Goal: Task Accomplishment & Management: Use online tool/utility

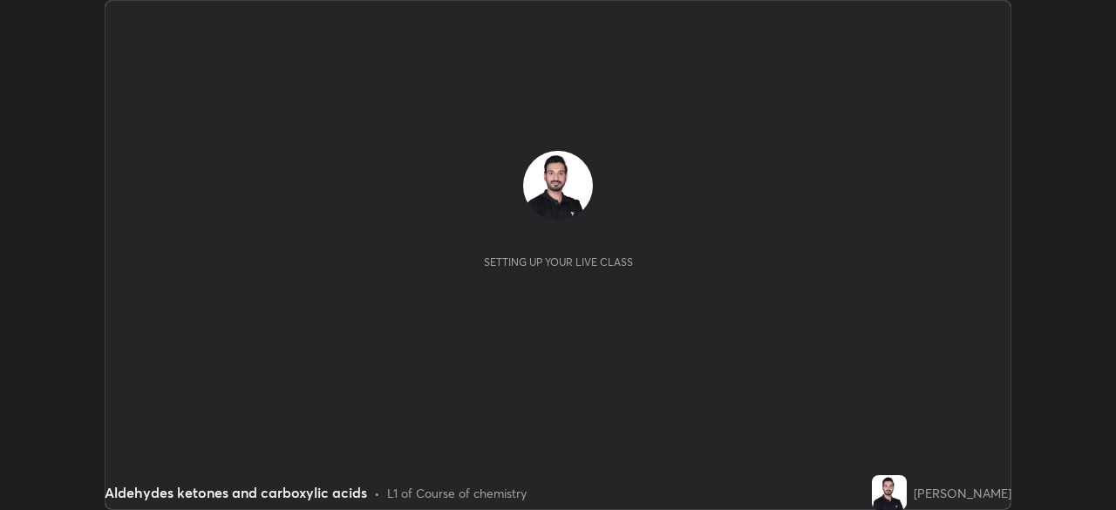
scroll to position [510, 1115]
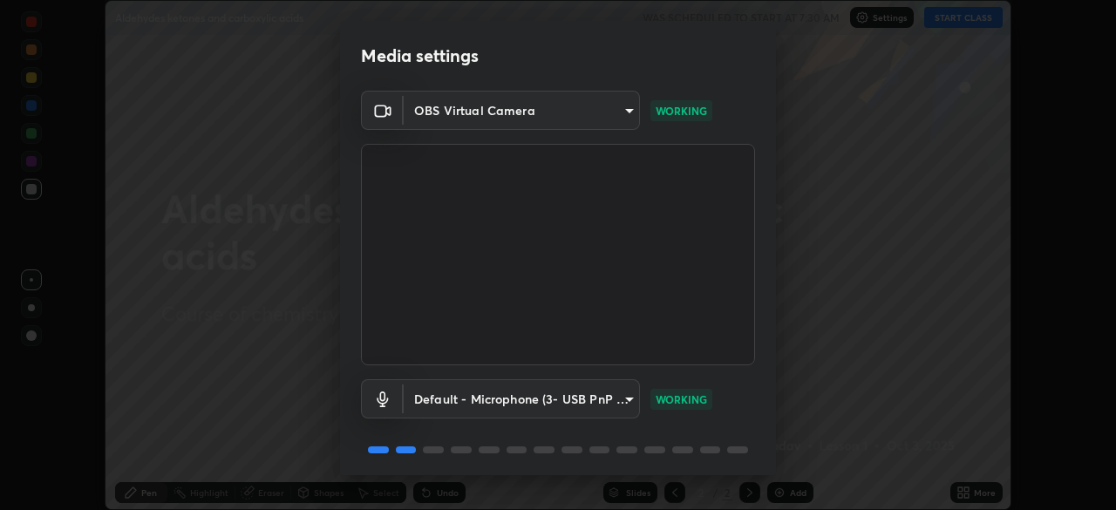
click at [776, 427] on div "Media settings OBS Virtual Camera 05e465ff83a2709560b00517cc20afcec0d8c67590131…" at bounding box center [558, 255] width 1116 height 510
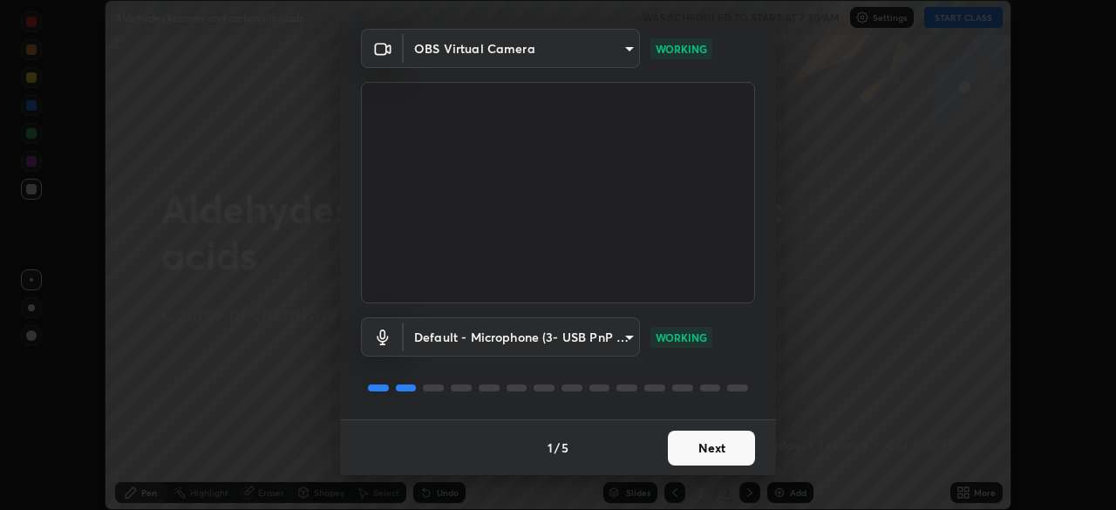
click at [701, 446] on button "Next" at bounding box center [711, 448] width 87 height 35
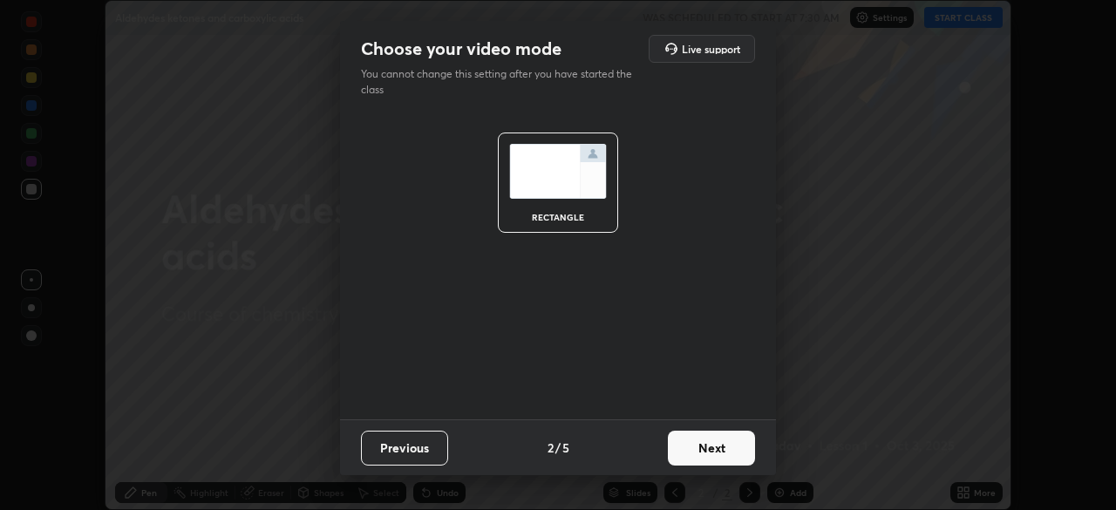
scroll to position [0, 0]
click at [709, 453] on button "Next" at bounding box center [711, 448] width 87 height 35
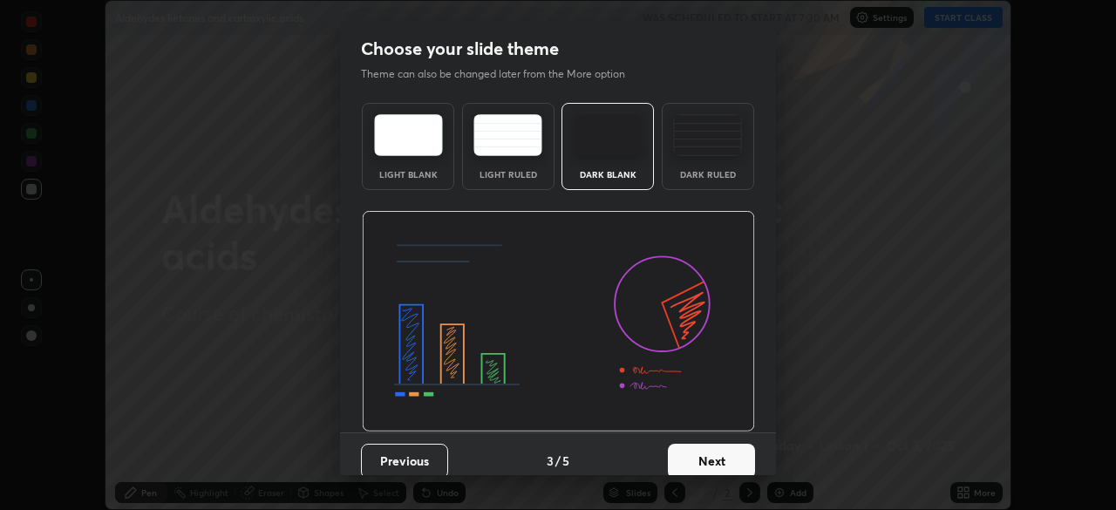
click at [720, 457] on button "Next" at bounding box center [711, 461] width 87 height 35
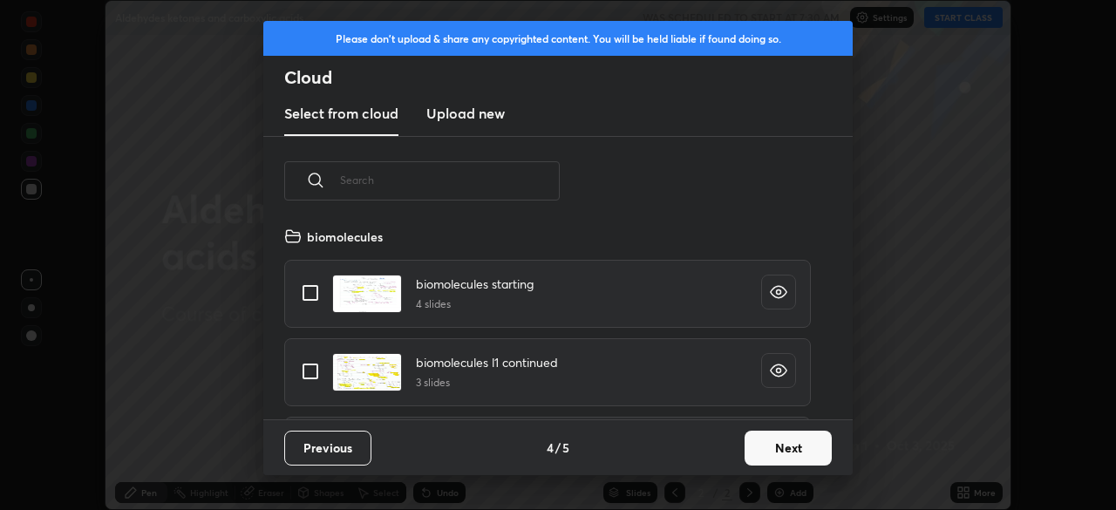
scroll to position [193, 560]
click at [765, 448] on button "Next" at bounding box center [787, 448] width 87 height 35
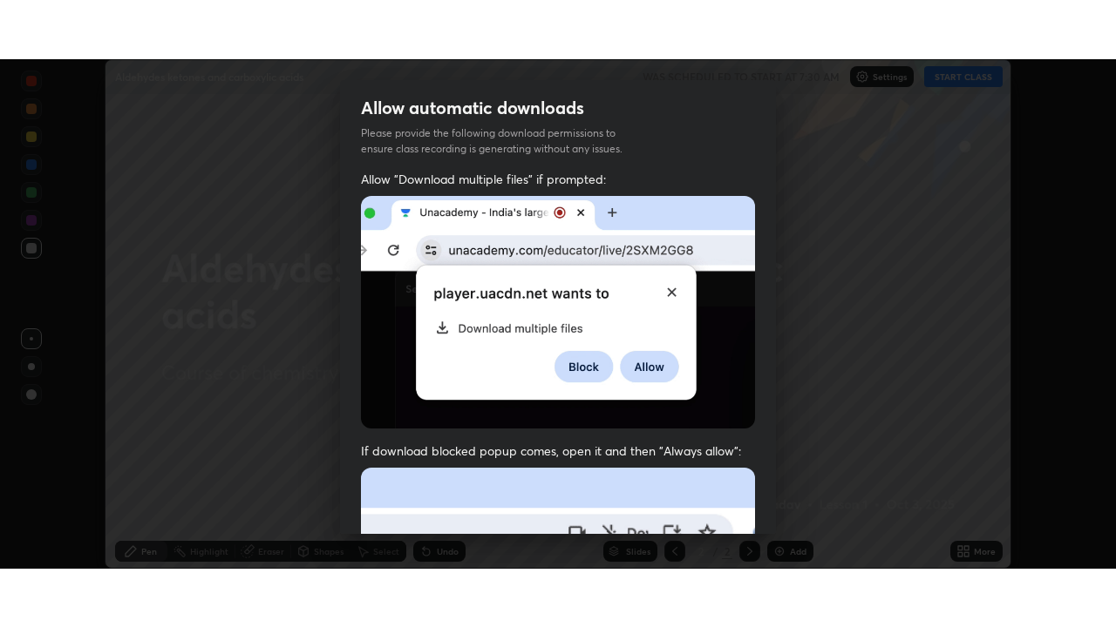
scroll to position [397, 0]
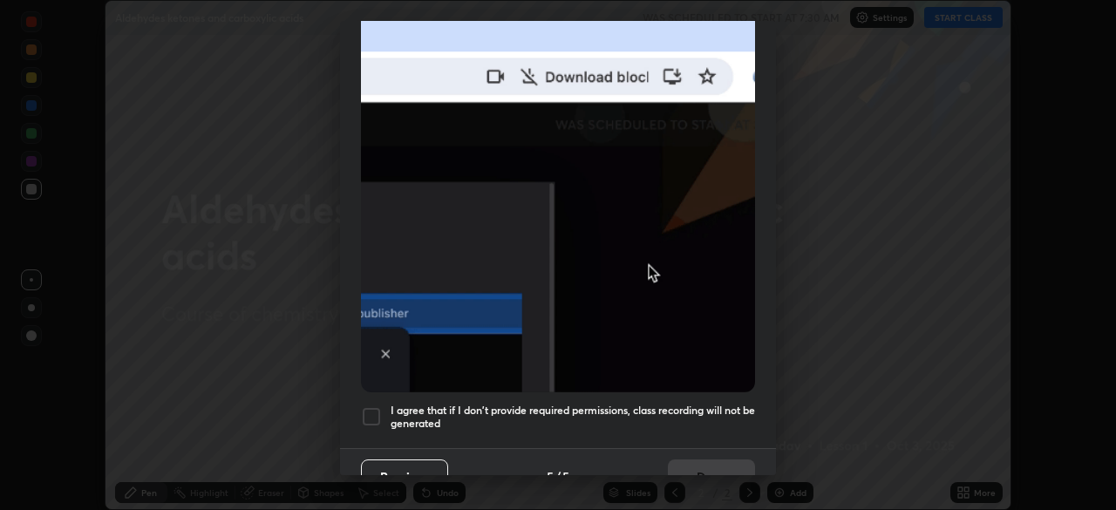
click at [370, 408] on div at bounding box center [371, 416] width 21 height 21
click at [683, 461] on button "Done" at bounding box center [711, 476] width 87 height 35
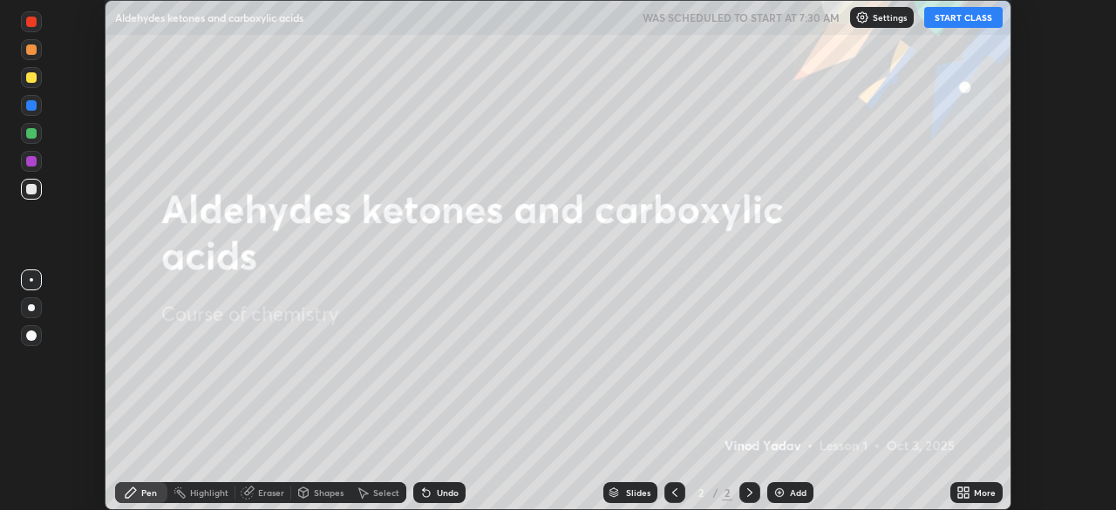
click at [957, 14] on button "START CLASS" at bounding box center [963, 17] width 78 height 21
click at [795, 493] on div "Add" at bounding box center [798, 492] width 17 height 9
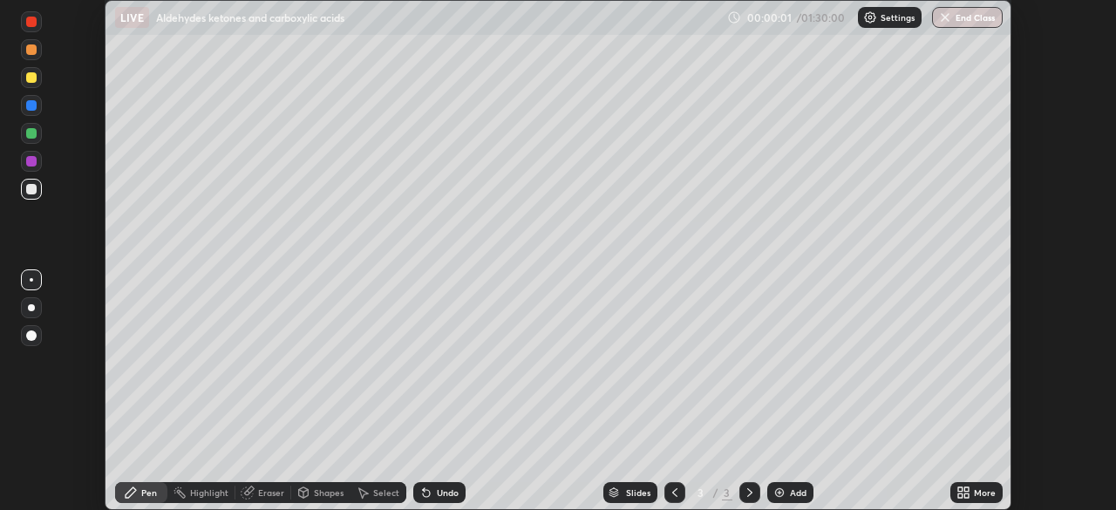
click at [958, 488] on icon at bounding box center [960, 489] width 4 height 4
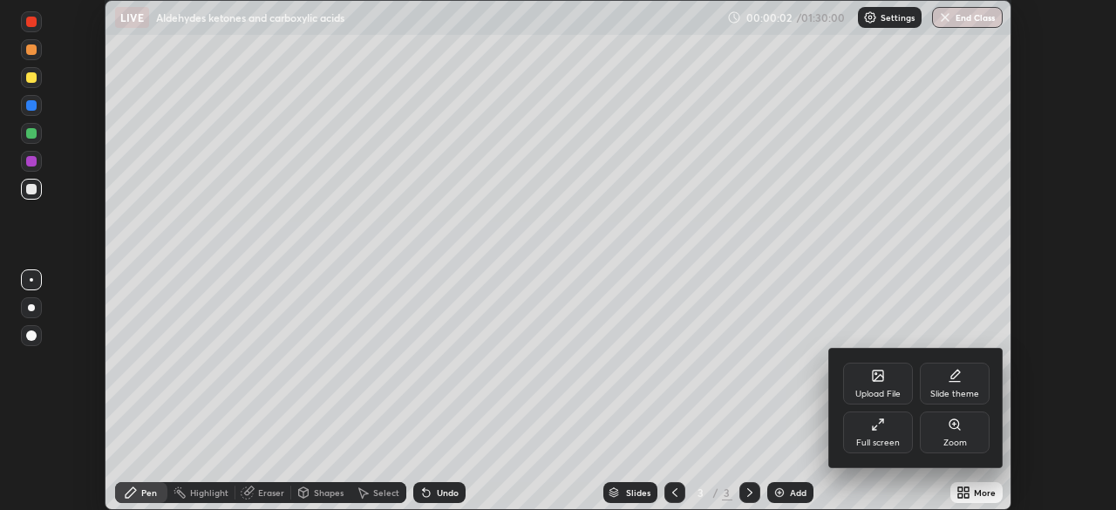
click at [885, 437] on div "Full screen" at bounding box center [878, 432] width 70 height 42
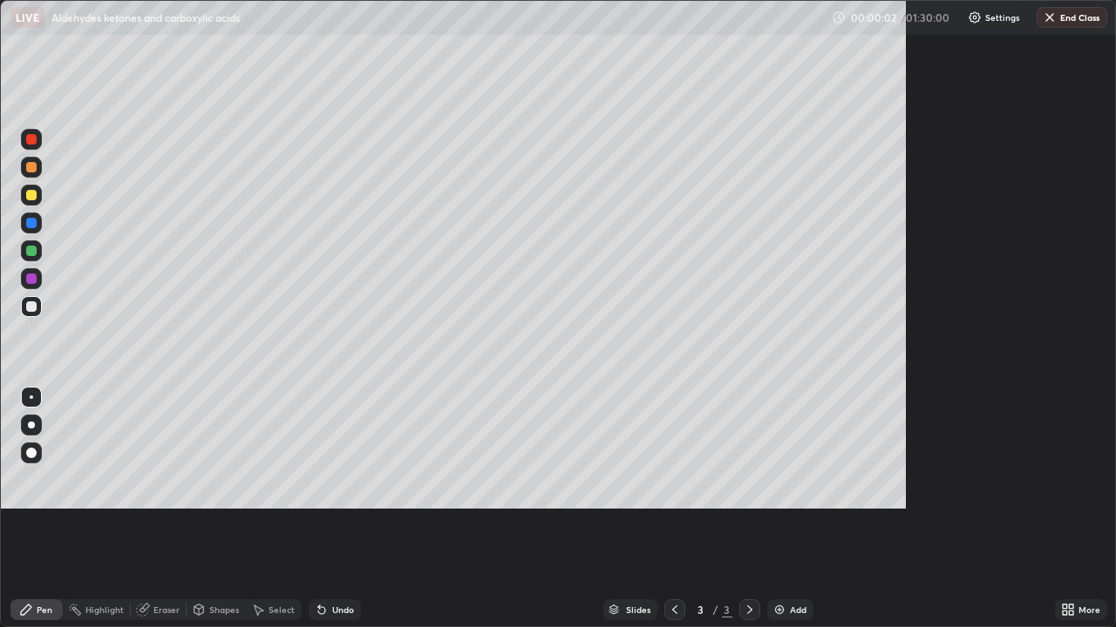
scroll to position [627, 1116]
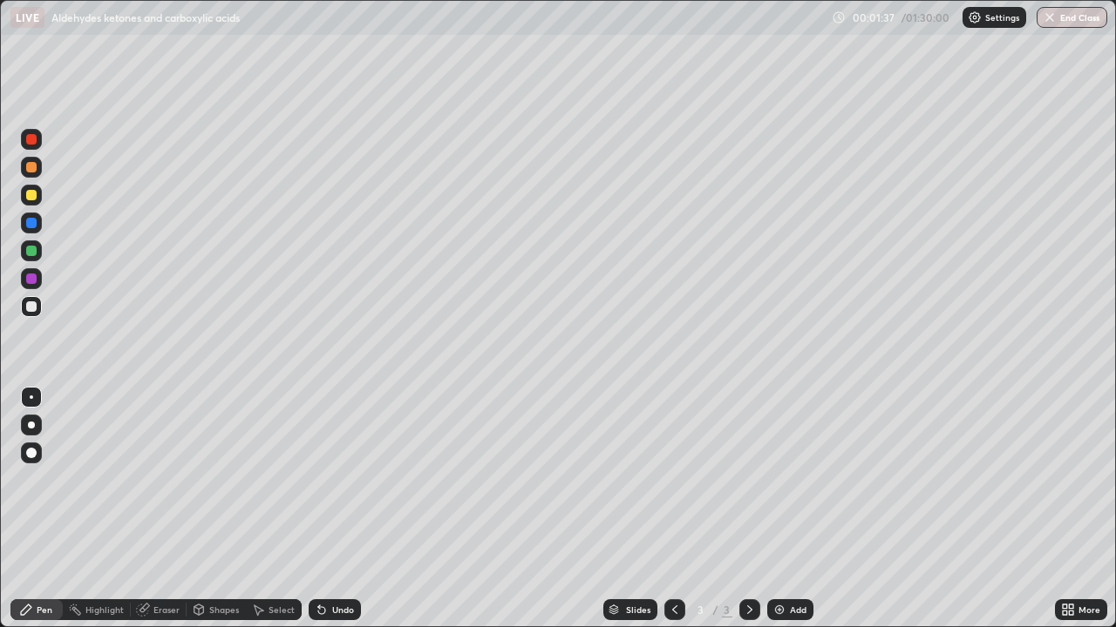
click at [29, 227] on div at bounding box center [31, 223] width 10 height 10
click at [29, 193] on div at bounding box center [31, 195] width 10 height 10
click at [30, 257] on div at bounding box center [31, 251] width 21 height 21
click at [29, 222] on div at bounding box center [31, 223] width 10 height 10
click at [29, 198] on div at bounding box center [31, 195] width 10 height 10
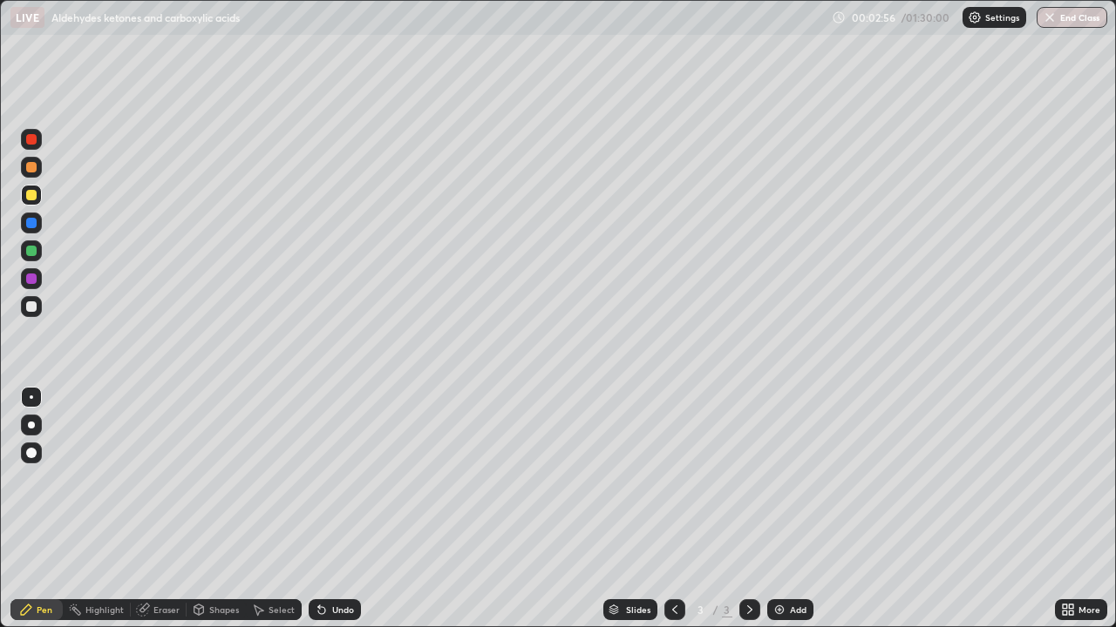
click at [30, 279] on div at bounding box center [31, 279] width 10 height 10
click at [30, 307] on div at bounding box center [31, 307] width 10 height 10
click at [27, 249] on div at bounding box center [31, 251] width 10 height 10
click at [31, 280] on div at bounding box center [31, 279] width 10 height 10
click at [26, 306] on div at bounding box center [31, 307] width 10 height 10
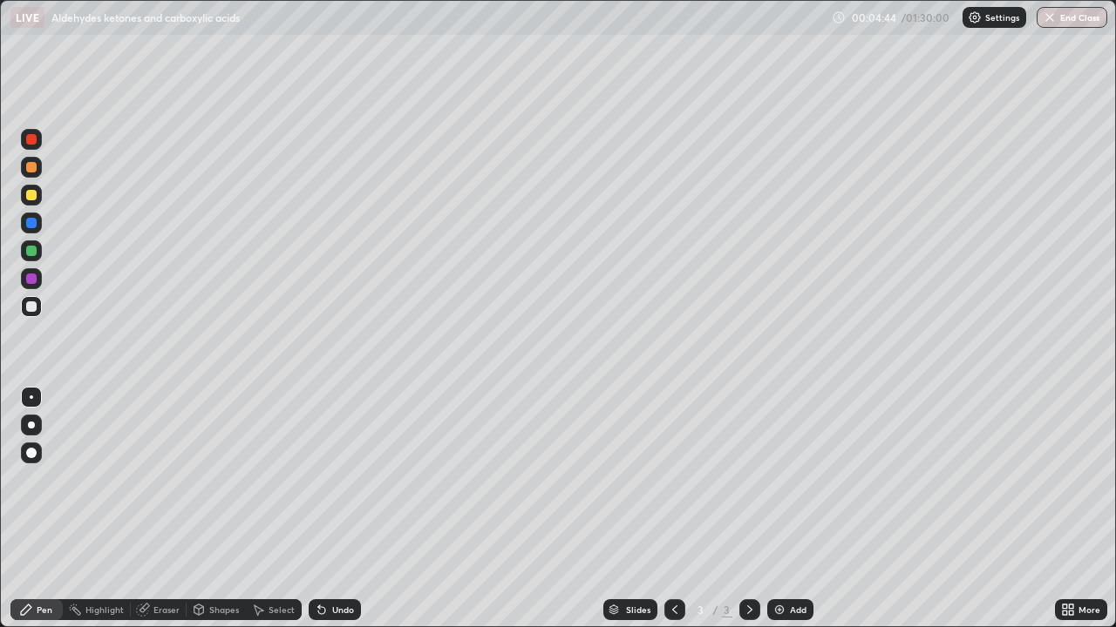
click at [30, 166] on div at bounding box center [31, 167] width 10 height 10
click at [27, 308] on div at bounding box center [31, 307] width 10 height 10
click at [30, 223] on div at bounding box center [31, 223] width 10 height 10
click at [785, 509] on div "Add" at bounding box center [790, 610] width 46 height 21
click at [30, 282] on div at bounding box center [31, 279] width 10 height 10
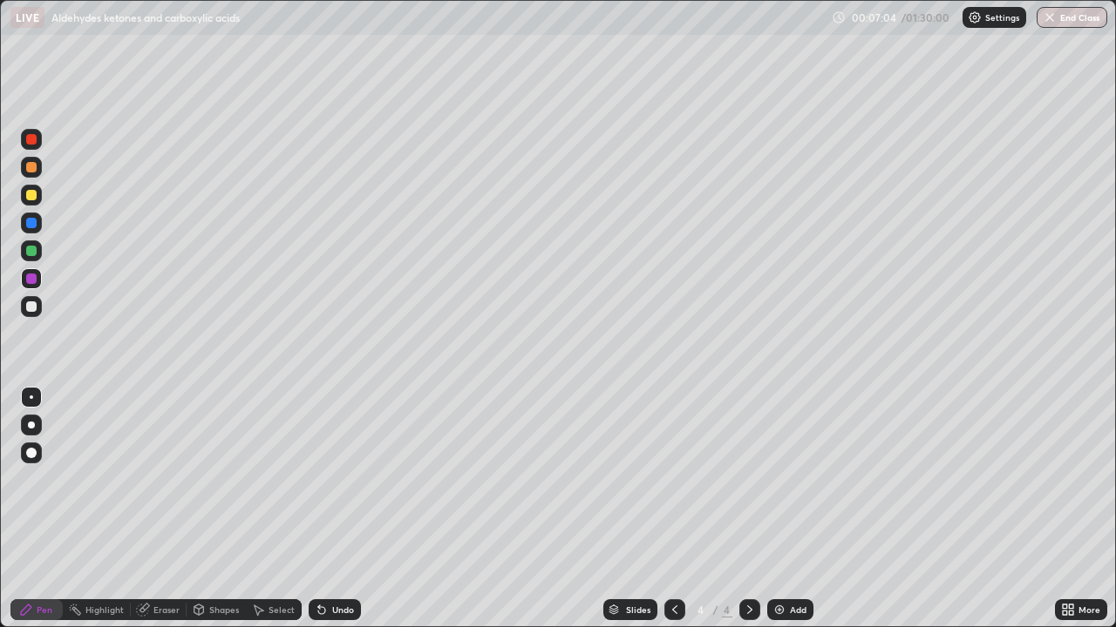
click at [30, 223] on div at bounding box center [31, 223] width 10 height 10
click at [30, 279] on div at bounding box center [31, 279] width 10 height 10
click at [26, 227] on div at bounding box center [31, 223] width 10 height 10
click at [30, 279] on div at bounding box center [31, 279] width 10 height 10
click at [674, 509] on icon at bounding box center [675, 610] width 14 height 14
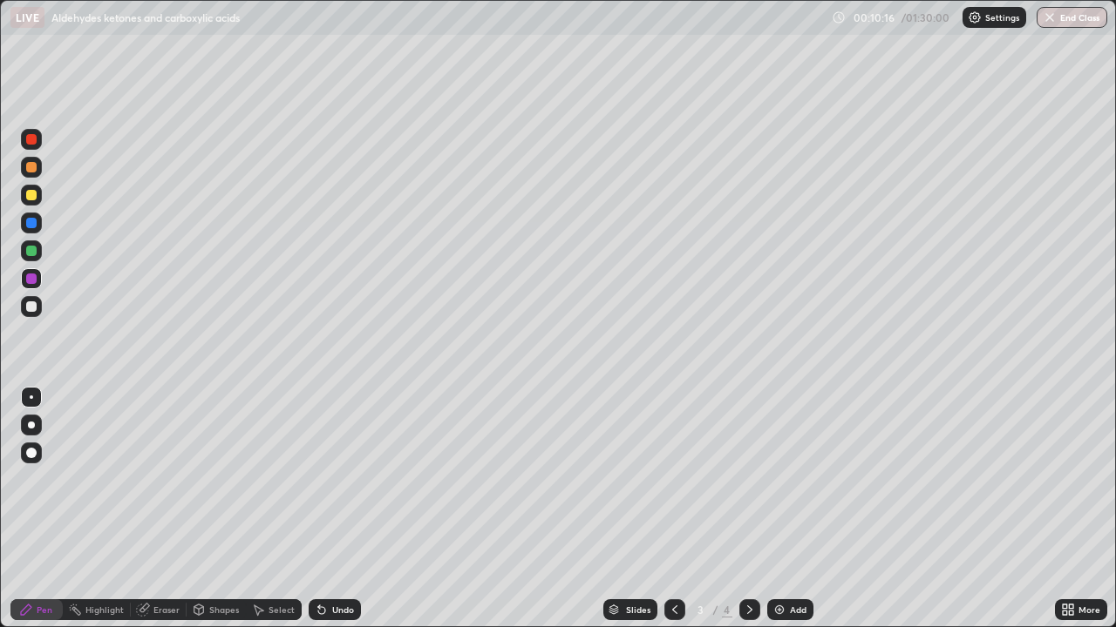
click at [748, 509] on icon at bounding box center [750, 610] width 14 height 14
click at [796, 509] on div "Add" at bounding box center [798, 610] width 17 height 9
click at [25, 229] on div at bounding box center [31, 223] width 21 height 21
click at [26, 249] on div at bounding box center [31, 251] width 10 height 10
click at [29, 224] on div at bounding box center [31, 223] width 10 height 10
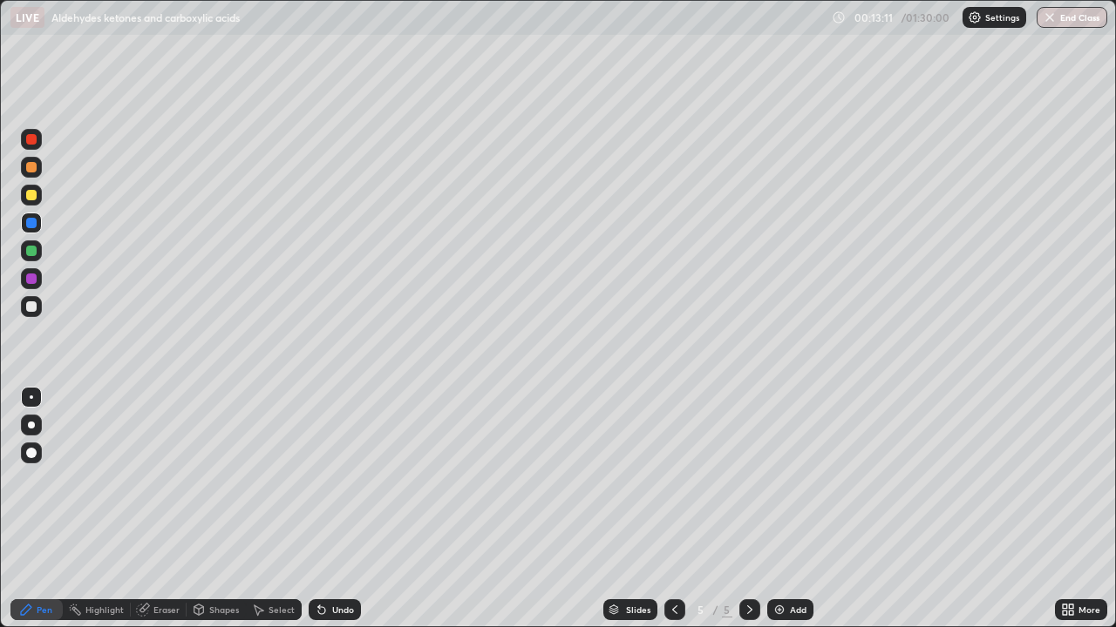
click at [165, 509] on div "Eraser" at bounding box center [166, 610] width 26 height 9
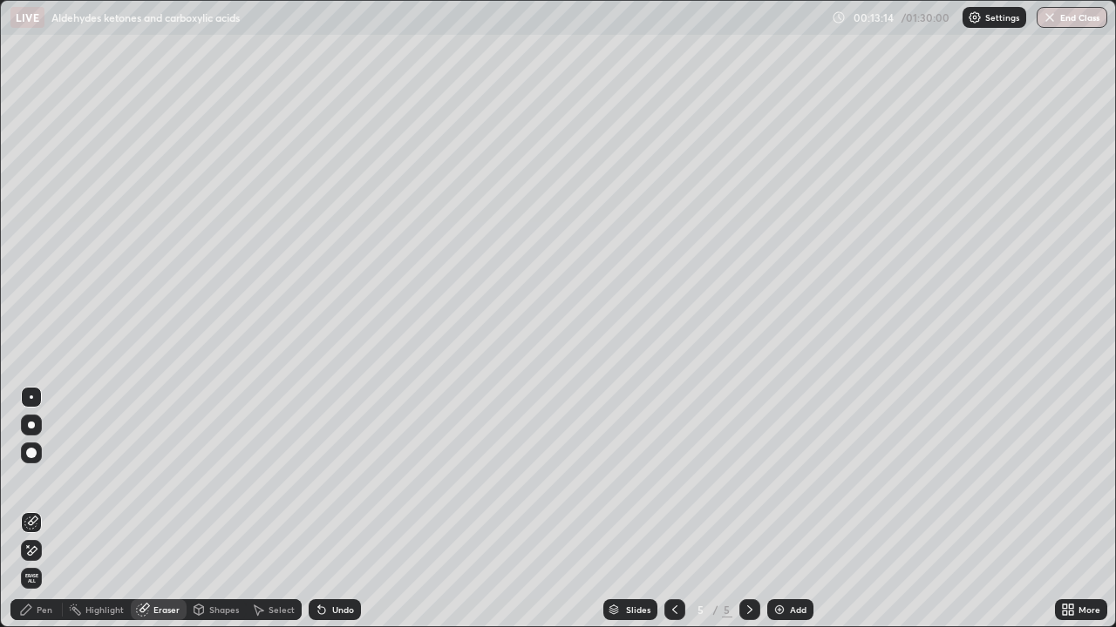
click at [42, 509] on div "Pen" at bounding box center [45, 610] width 16 height 9
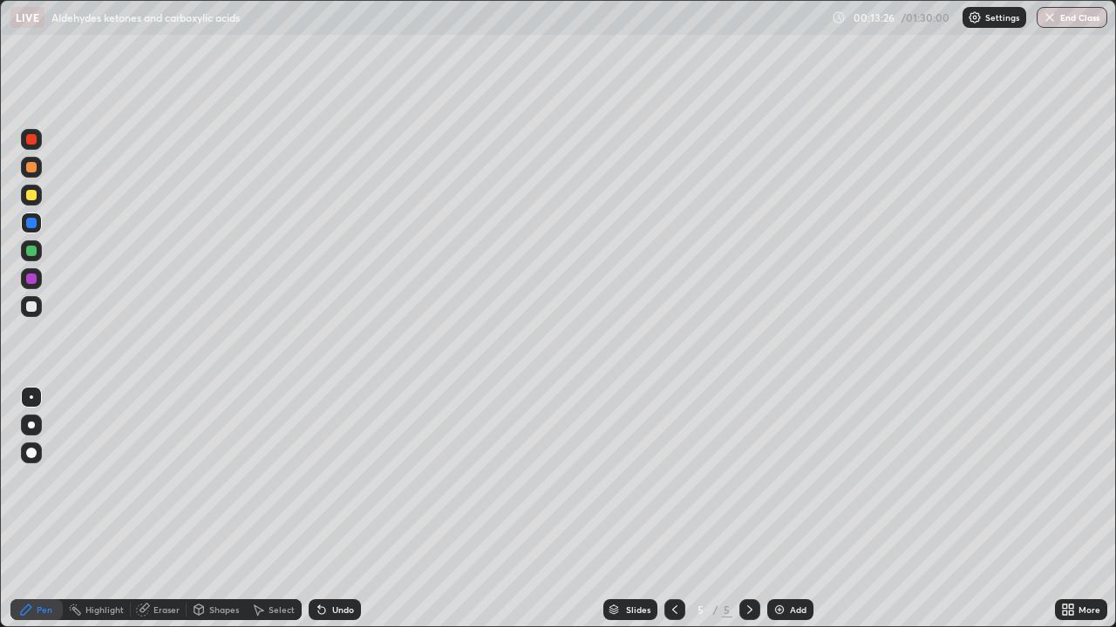
click at [23, 279] on div at bounding box center [31, 278] width 21 height 21
click at [26, 305] on div at bounding box center [31, 307] width 10 height 10
click at [673, 509] on icon at bounding box center [675, 610] width 14 height 14
click at [748, 509] on icon at bounding box center [750, 610] width 14 height 14
click at [790, 509] on div "Add" at bounding box center [798, 610] width 17 height 9
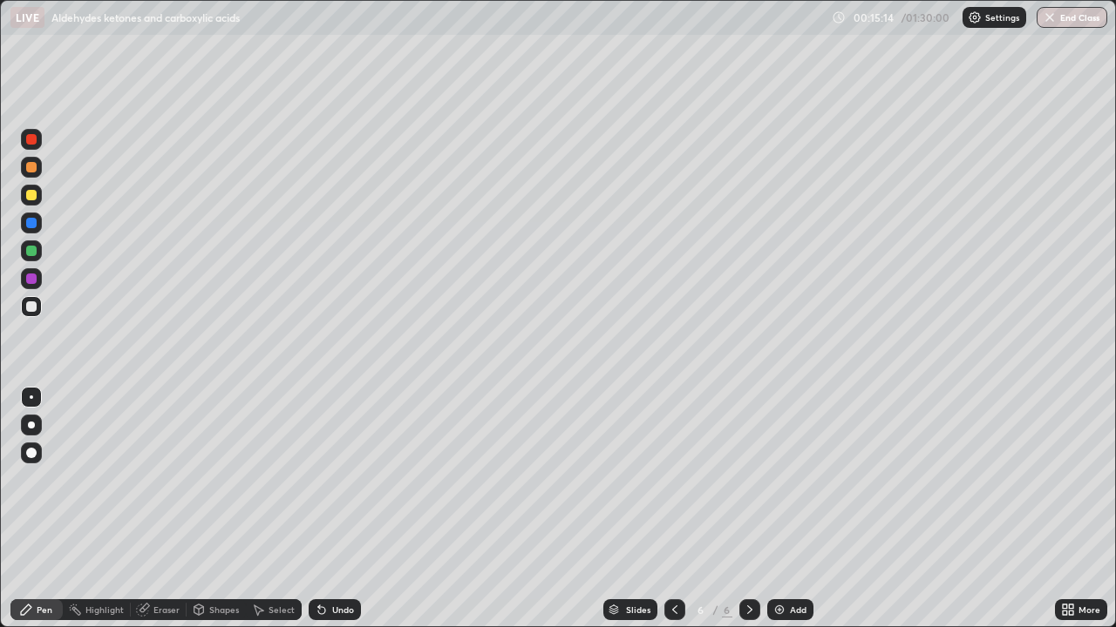
click at [26, 224] on div at bounding box center [31, 223] width 10 height 10
click at [26, 254] on div at bounding box center [31, 251] width 10 height 10
click at [675, 509] on icon at bounding box center [675, 610] width 14 height 14
click at [747, 509] on icon at bounding box center [749, 610] width 5 height 9
click at [785, 509] on div "Add" at bounding box center [790, 610] width 46 height 21
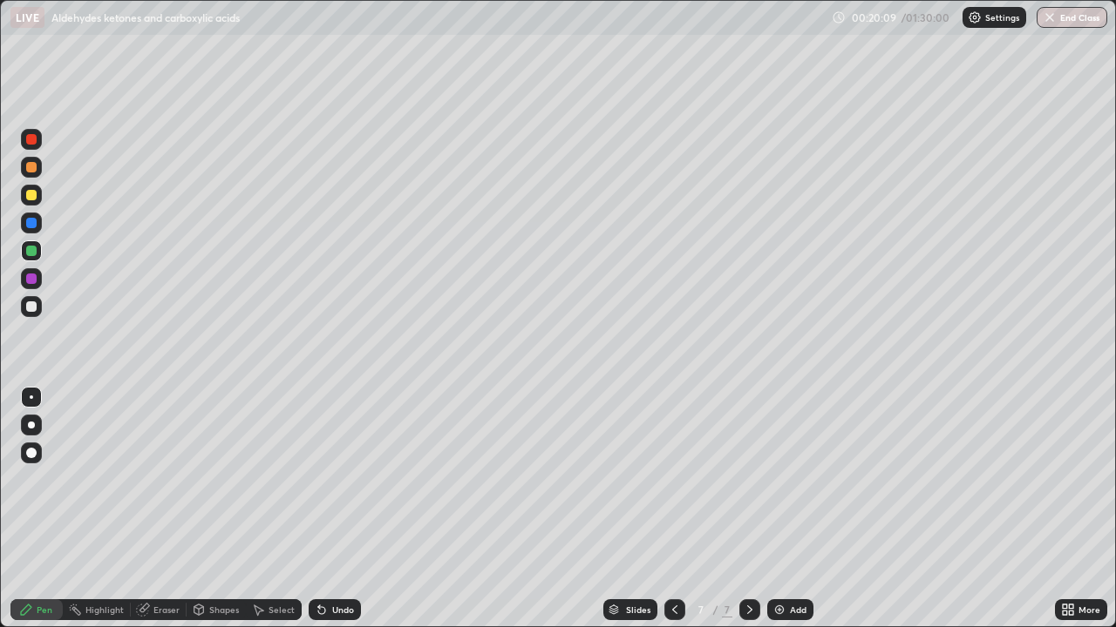
click at [31, 194] on div at bounding box center [31, 195] width 10 height 10
click at [31, 282] on div at bounding box center [31, 279] width 10 height 10
click at [27, 252] on div at bounding box center [31, 251] width 10 height 10
click at [31, 307] on div at bounding box center [31, 307] width 10 height 10
click at [28, 252] on div at bounding box center [31, 251] width 10 height 10
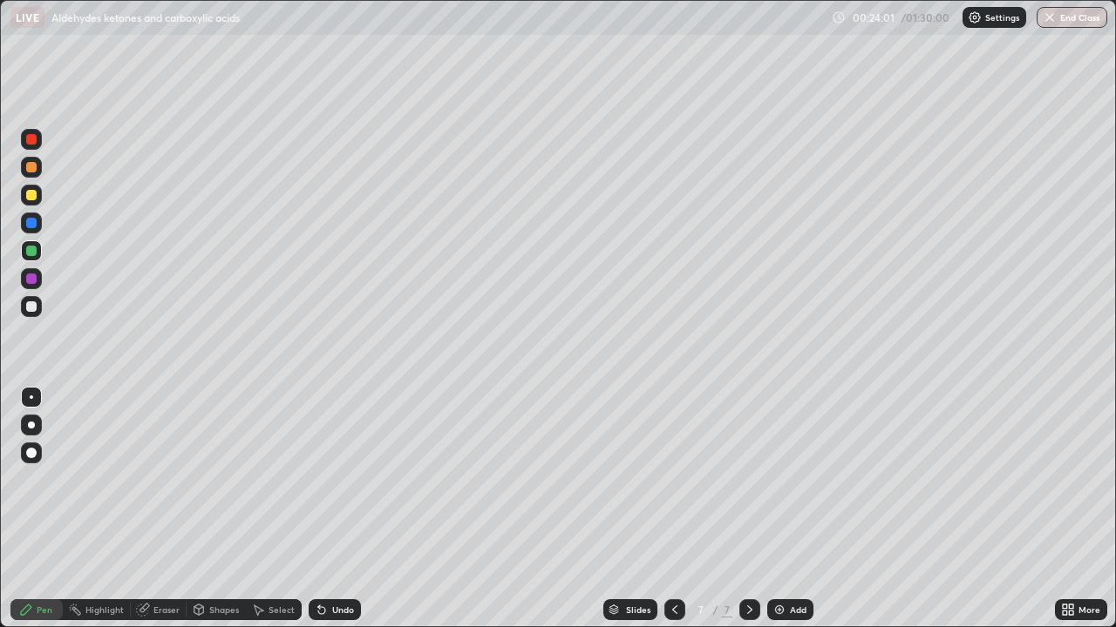
click at [27, 280] on div at bounding box center [31, 279] width 10 height 10
click at [795, 509] on div "Add" at bounding box center [790, 610] width 46 height 21
click at [30, 223] on div at bounding box center [31, 223] width 10 height 10
click at [26, 192] on div at bounding box center [31, 195] width 10 height 10
click at [28, 251] on div at bounding box center [31, 251] width 10 height 10
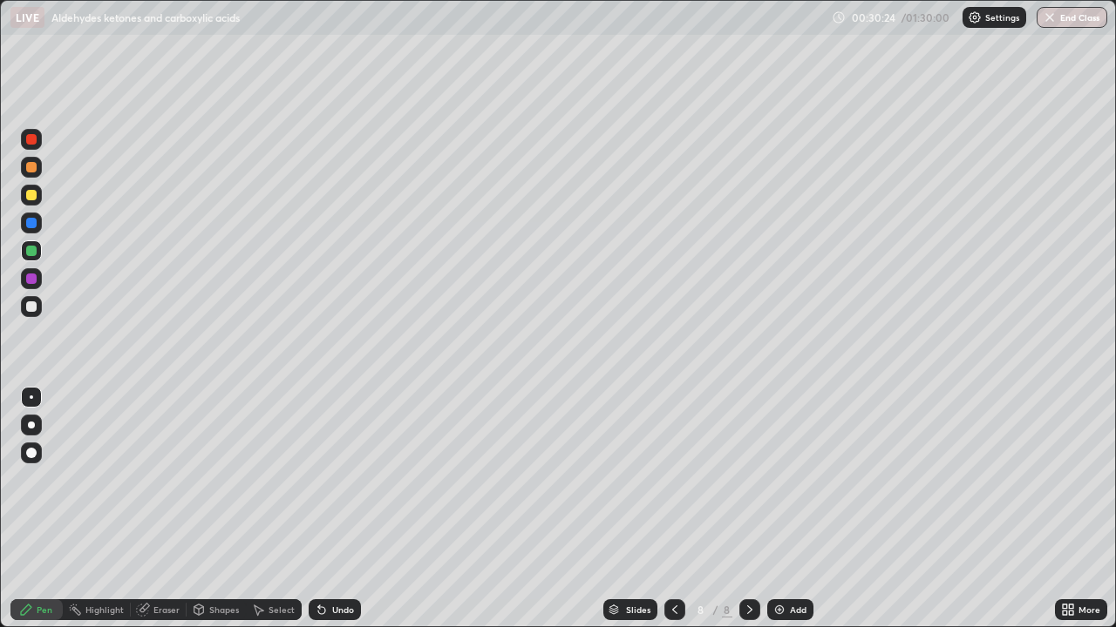
click at [26, 309] on div at bounding box center [31, 307] width 10 height 10
click at [27, 225] on div at bounding box center [31, 223] width 10 height 10
click at [30, 279] on div at bounding box center [31, 279] width 10 height 10
click at [26, 248] on div at bounding box center [31, 251] width 10 height 10
click at [784, 509] on div "Add" at bounding box center [790, 610] width 46 height 21
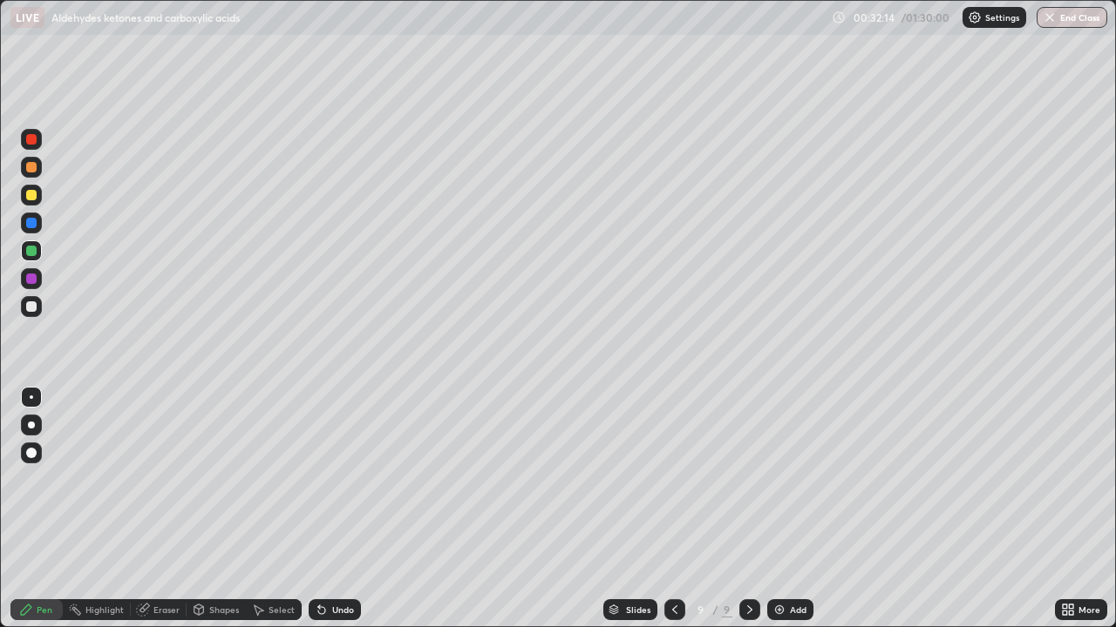
click at [673, 509] on icon at bounding box center [675, 610] width 14 height 14
click at [747, 509] on icon at bounding box center [750, 610] width 14 height 14
click at [674, 509] on icon at bounding box center [674, 610] width 5 height 9
click at [747, 509] on icon at bounding box center [750, 610] width 14 height 14
click at [672, 509] on icon at bounding box center [675, 610] width 14 height 14
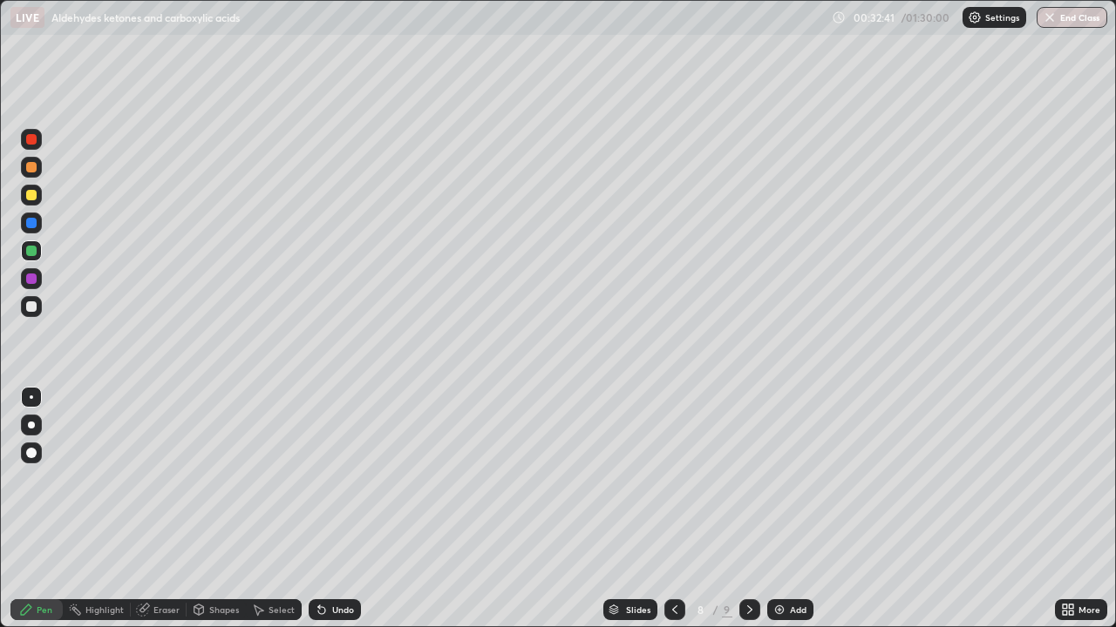
click at [746, 509] on icon at bounding box center [750, 610] width 14 height 14
click at [34, 225] on div at bounding box center [31, 223] width 10 height 10
click at [671, 509] on icon at bounding box center [675, 610] width 14 height 14
click at [748, 509] on icon at bounding box center [750, 610] width 14 height 14
click at [30, 279] on div at bounding box center [31, 279] width 10 height 10
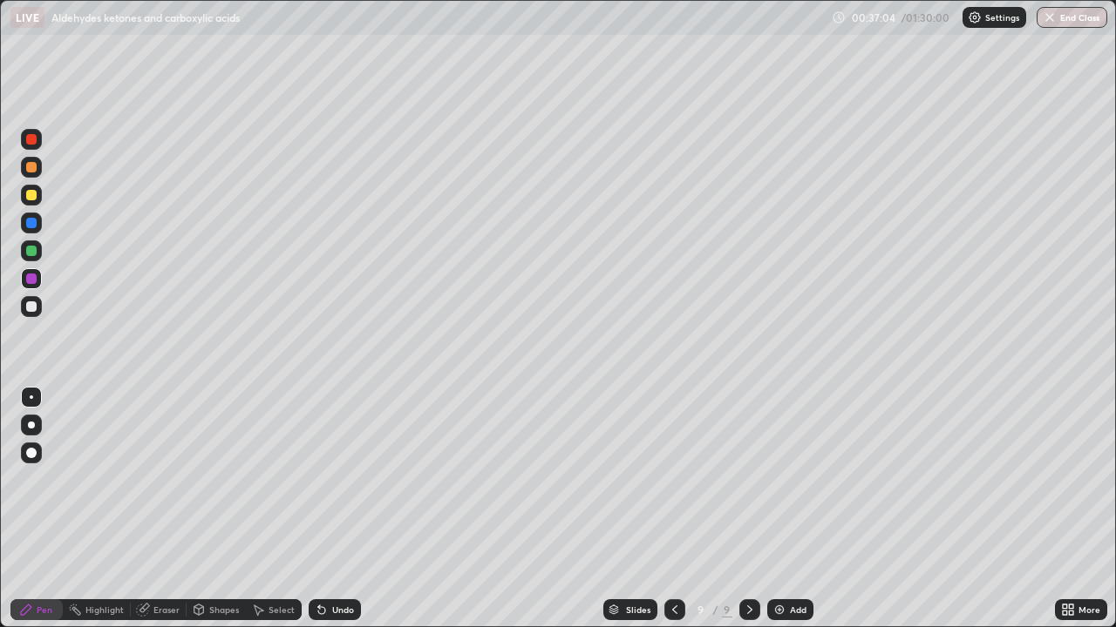
click at [31, 305] on div at bounding box center [31, 307] width 10 height 10
click at [24, 254] on div at bounding box center [31, 251] width 21 height 21
click at [794, 509] on div "Add" at bounding box center [798, 610] width 17 height 9
click at [29, 221] on div at bounding box center [31, 223] width 10 height 10
click at [26, 193] on div at bounding box center [31, 195] width 10 height 10
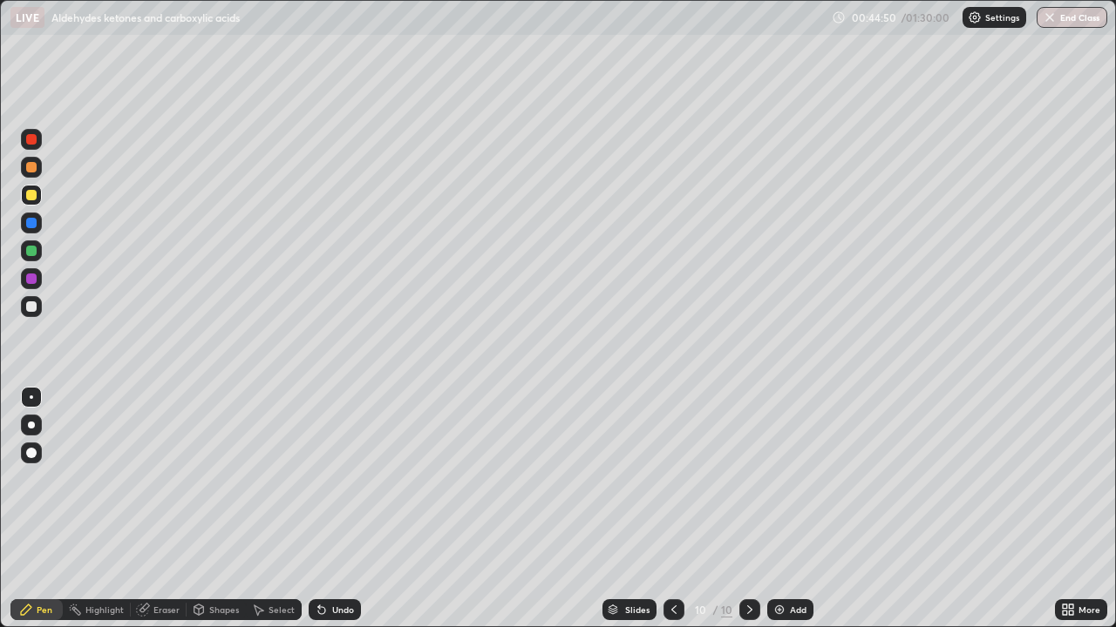
click at [24, 280] on div at bounding box center [31, 278] width 21 height 21
click at [674, 509] on icon at bounding box center [673, 610] width 5 height 9
click at [671, 509] on icon at bounding box center [674, 610] width 14 height 14
click at [748, 509] on icon at bounding box center [749, 610] width 5 height 9
click at [745, 509] on div at bounding box center [749, 610] width 21 height 21
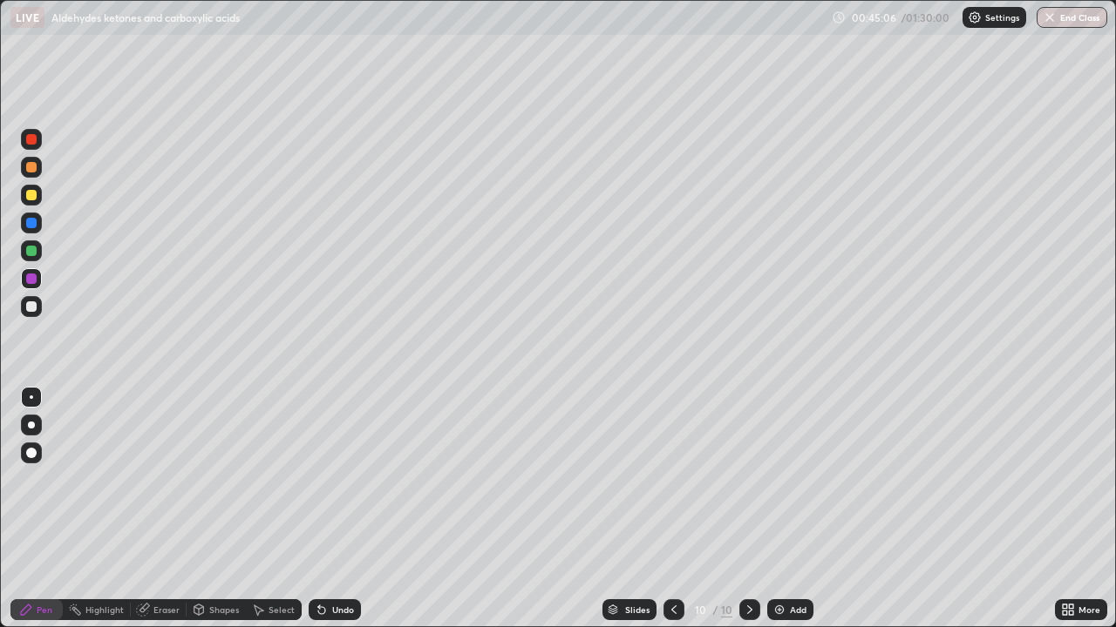
click at [26, 305] on div at bounding box center [31, 307] width 10 height 10
click at [28, 199] on div at bounding box center [31, 195] width 10 height 10
click at [26, 250] on div at bounding box center [31, 251] width 10 height 10
click at [790, 509] on div "Add" at bounding box center [798, 610] width 17 height 9
click at [29, 223] on div at bounding box center [31, 223] width 10 height 10
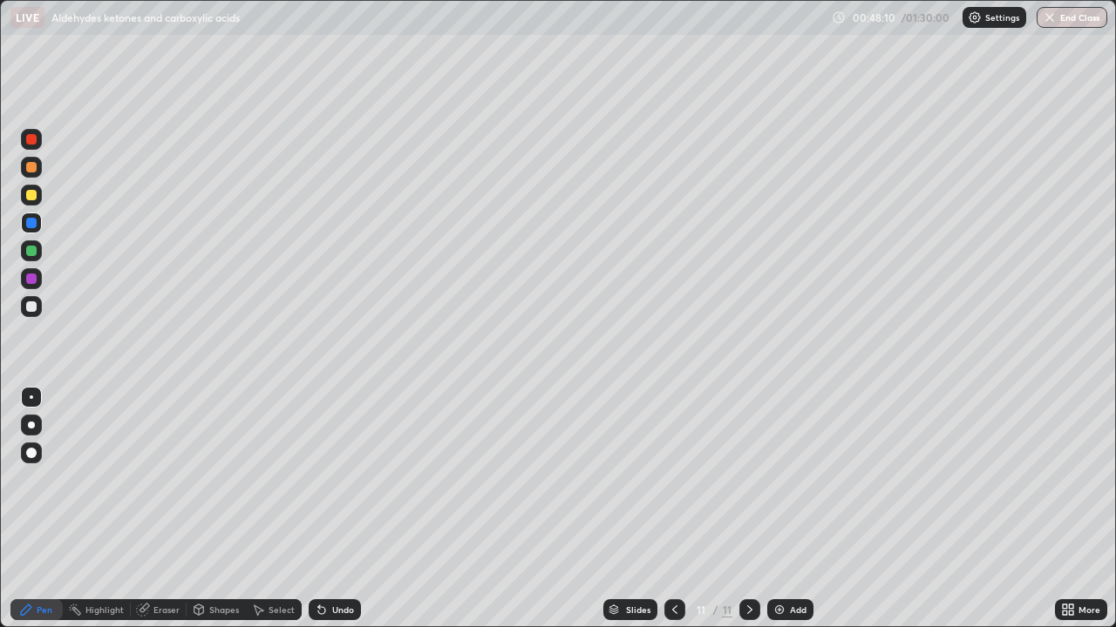
click at [30, 251] on div at bounding box center [31, 251] width 10 height 10
click at [29, 227] on div at bounding box center [31, 223] width 10 height 10
click at [29, 253] on div at bounding box center [31, 251] width 10 height 10
click at [154, 509] on div "Eraser" at bounding box center [166, 610] width 26 height 9
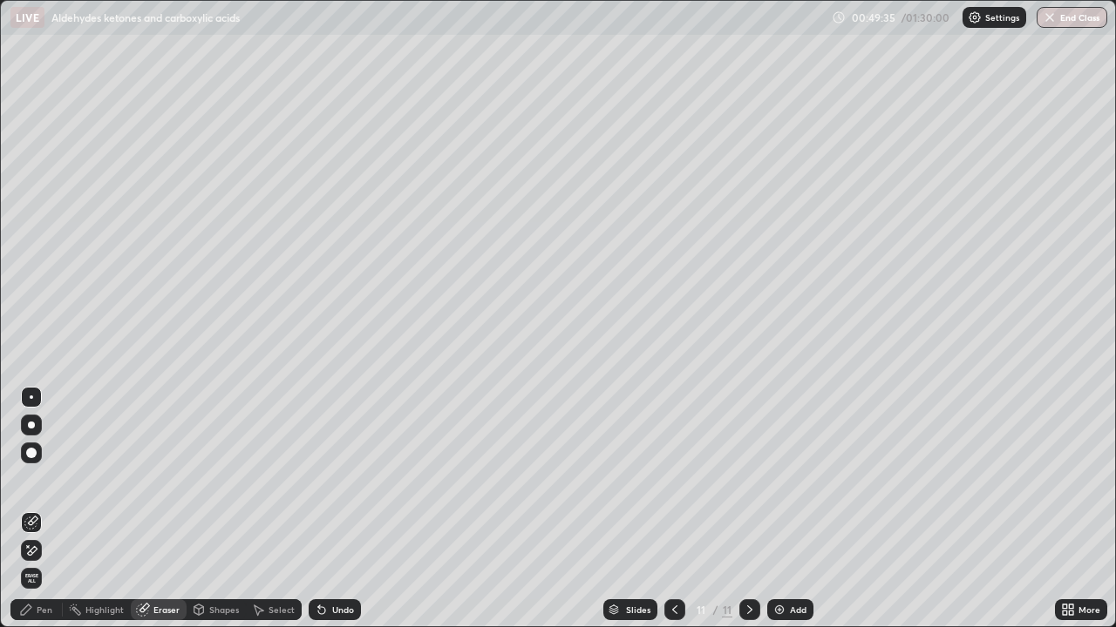
click at [44, 509] on div "Pen" at bounding box center [45, 610] width 16 height 9
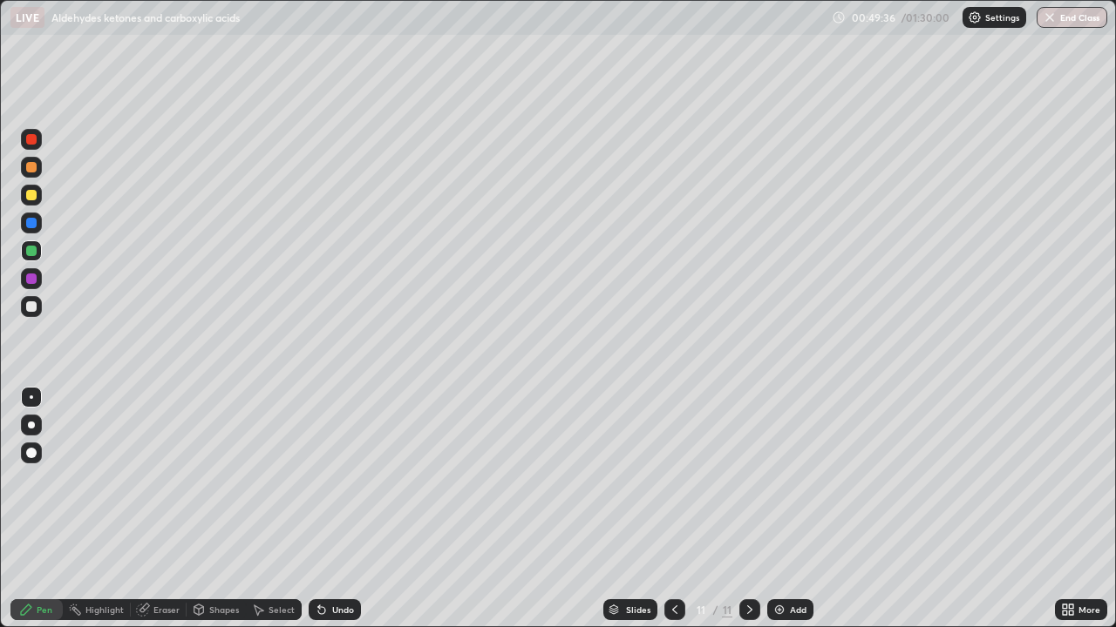
click at [30, 307] on div at bounding box center [31, 307] width 10 height 10
click at [29, 224] on div at bounding box center [31, 223] width 10 height 10
click at [28, 252] on div at bounding box center [31, 251] width 10 height 10
click at [29, 279] on div at bounding box center [31, 279] width 10 height 10
click at [27, 198] on div at bounding box center [31, 195] width 10 height 10
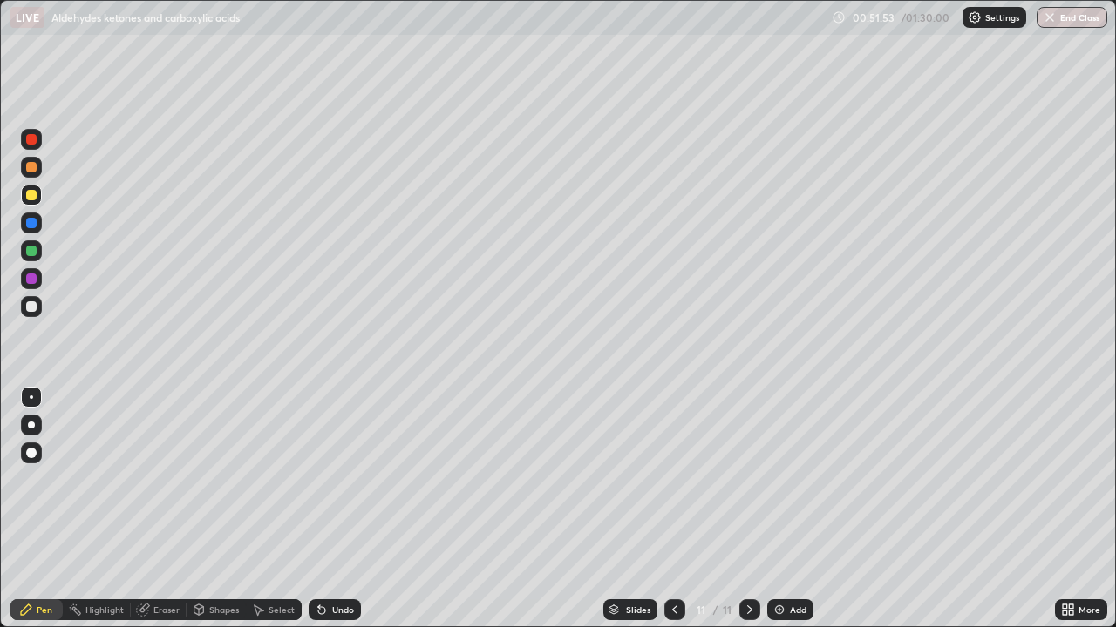
click at [30, 307] on div at bounding box center [31, 307] width 10 height 10
click at [797, 509] on div "Add" at bounding box center [790, 610] width 46 height 21
click at [27, 281] on div at bounding box center [31, 279] width 10 height 10
click at [31, 248] on div at bounding box center [31, 251] width 10 height 10
click at [673, 509] on icon at bounding box center [675, 610] width 14 height 14
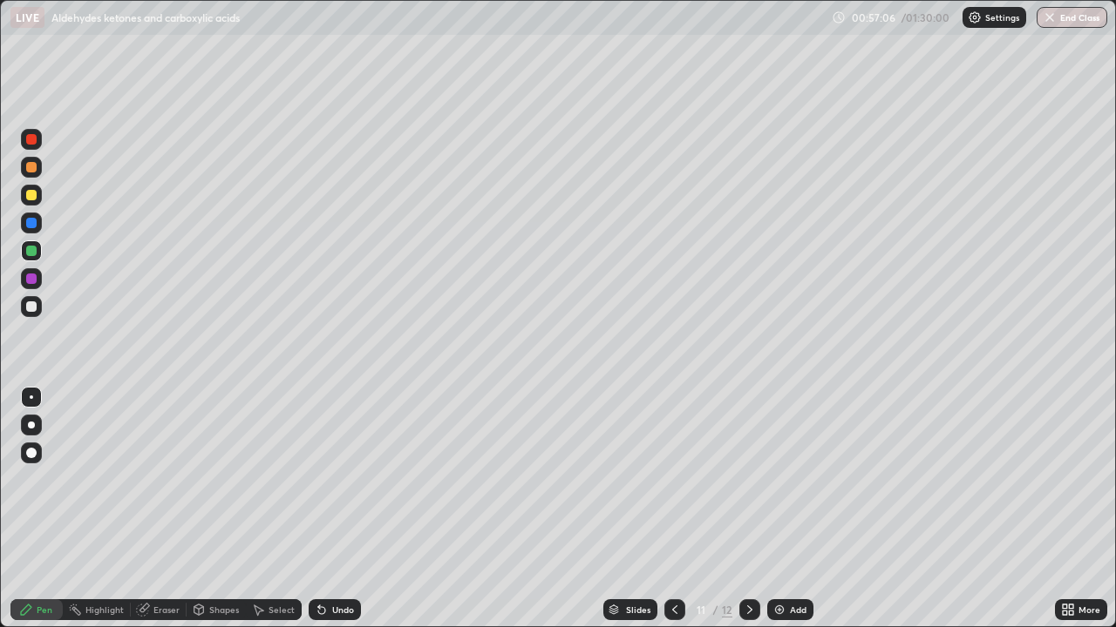
click at [747, 509] on icon at bounding box center [750, 610] width 14 height 14
click at [30, 278] on div at bounding box center [31, 279] width 10 height 10
click at [24, 309] on div at bounding box center [31, 306] width 21 height 21
click at [786, 509] on div "Add" at bounding box center [790, 610] width 46 height 21
click at [29, 195] on div at bounding box center [31, 195] width 10 height 10
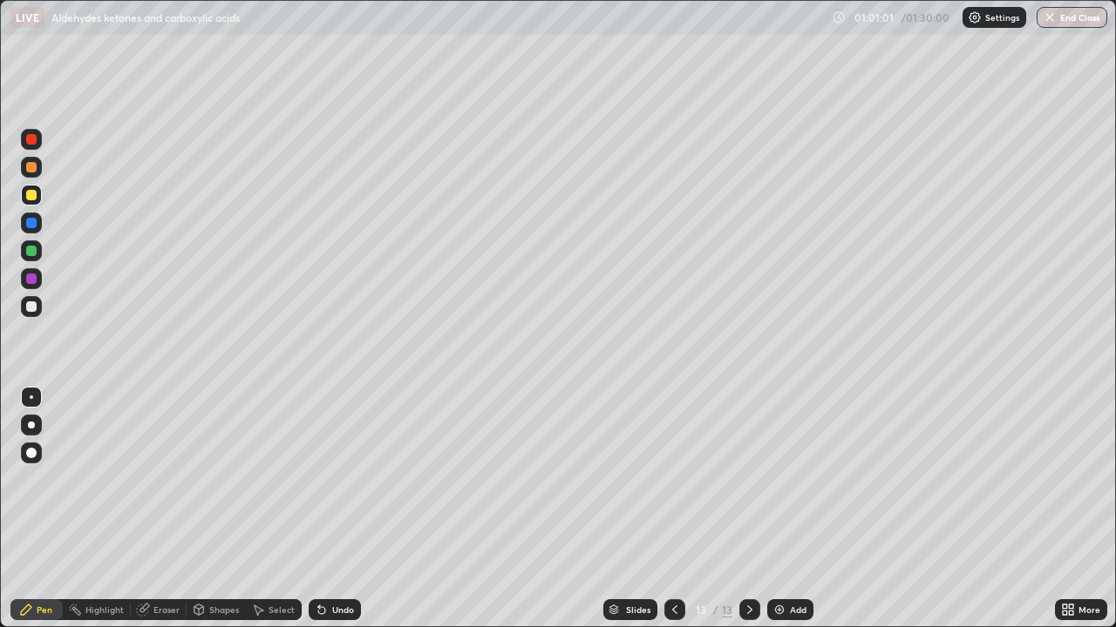
click at [26, 170] on div at bounding box center [31, 167] width 10 height 10
click at [31, 280] on div at bounding box center [31, 279] width 10 height 10
click at [28, 193] on div at bounding box center [31, 195] width 10 height 10
click at [30, 223] on div at bounding box center [31, 223] width 10 height 10
click at [23, 200] on div at bounding box center [31, 195] width 21 height 21
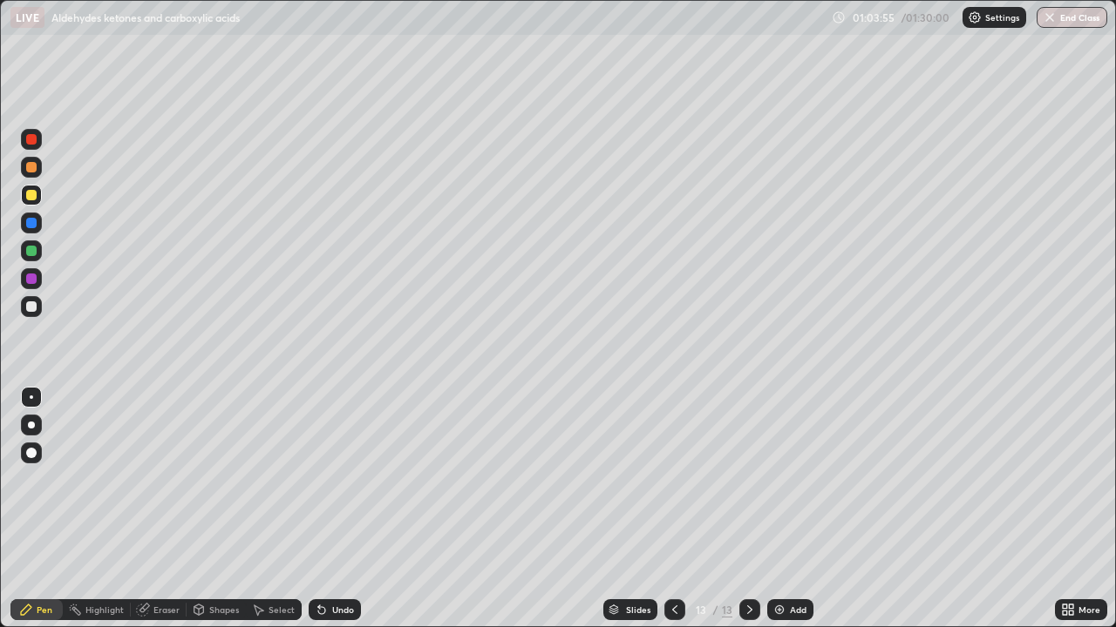
click at [29, 309] on div at bounding box center [31, 307] width 10 height 10
click at [796, 509] on div "Add" at bounding box center [798, 610] width 17 height 9
click at [26, 198] on div at bounding box center [31, 195] width 10 height 10
click at [33, 257] on div at bounding box center [31, 251] width 21 height 21
click at [673, 509] on icon at bounding box center [675, 610] width 14 height 14
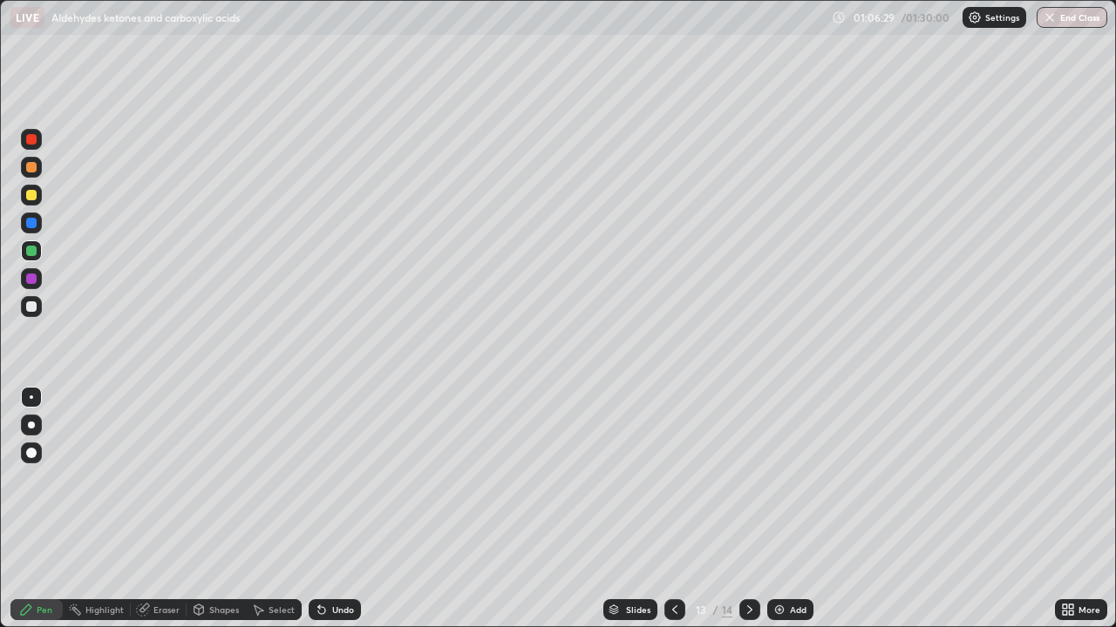
click at [747, 509] on icon at bounding box center [749, 610] width 5 height 9
click at [675, 509] on icon at bounding box center [675, 610] width 14 height 14
click at [26, 140] on div at bounding box center [31, 139] width 10 height 10
click at [748, 509] on icon at bounding box center [750, 610] width 14 height 14
click at [787, 509] on div "Add" at bounding box center [790, 610] width 46 height 21
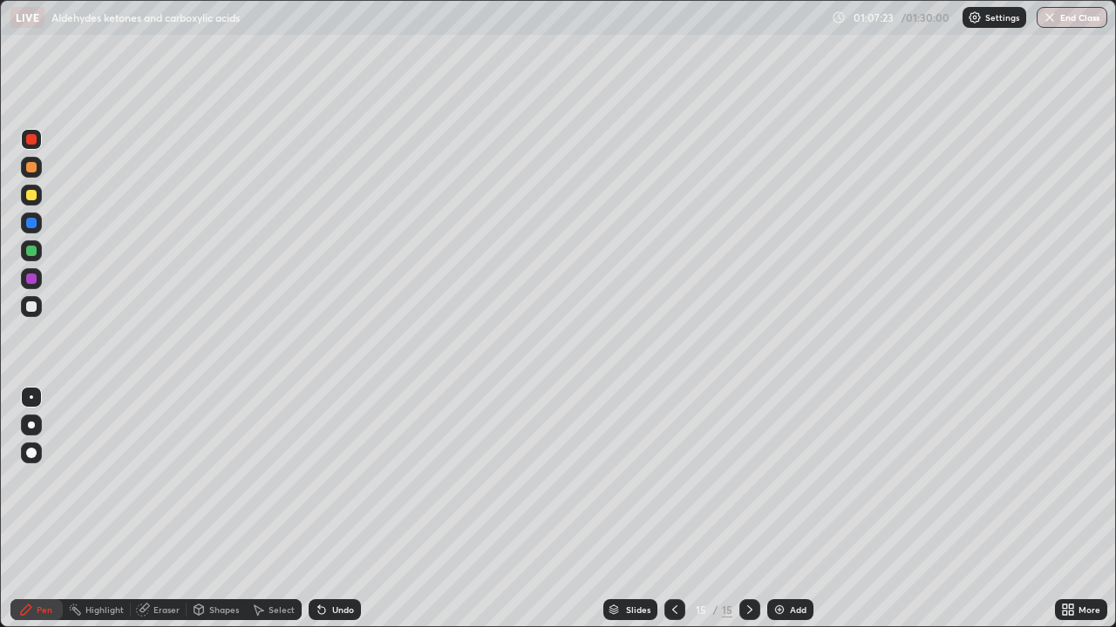
click at [31, 253] on div at bounding box center [31, 251] width 10 height 10
click at [24, 168] on div at bounding box center [31, 167] width 21 height 21
click at [24, 280] on div at bounding box center [31, 278] width 21 height 21
click at [160, 509] on div "Eraser" at bounding box center [166, 610] width 26 height 9
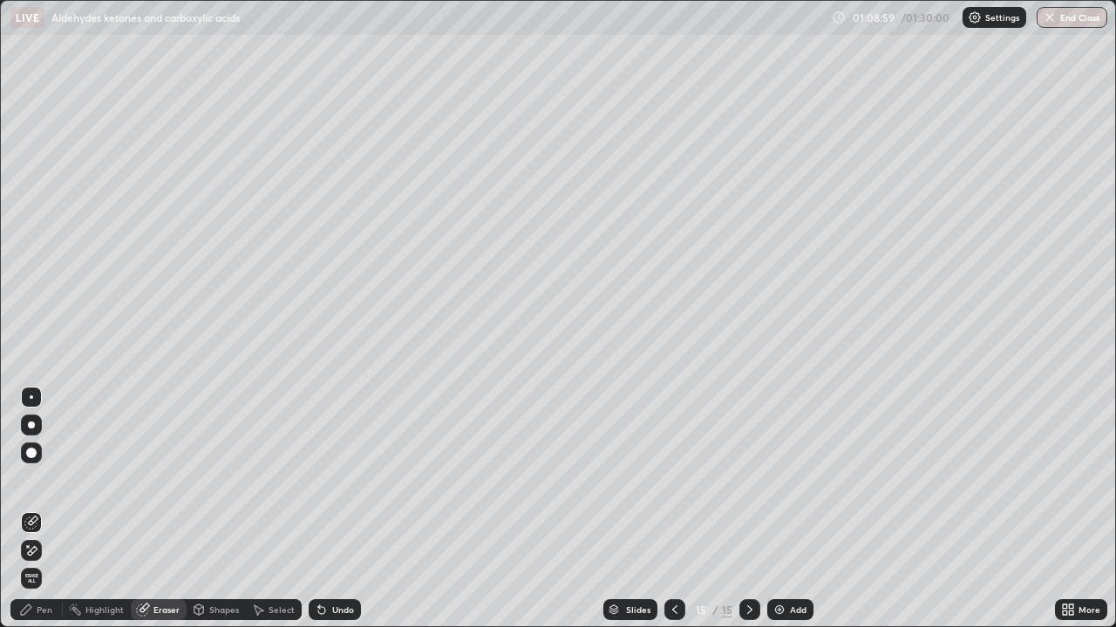
click at [45, 509] on div "Pen" at bounding box center [45, 610] width 16 height 9
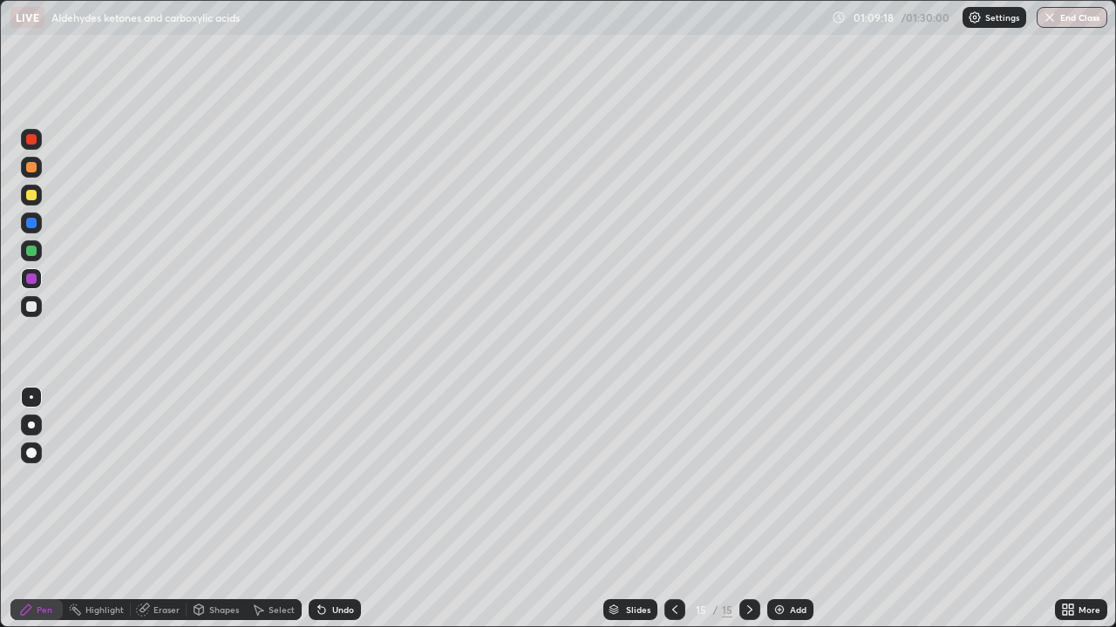
click at [23, 254] on div at bounding box center [31, 251] width 21 height 21
click at [30, 225] on div at bounding box center [31, 223] width 10 height 10
click at [784, 509] on div "Add" at bounding box center [790, 610] width 46 height 21
click at [30, 278] on div at bounding box center [31, 279] width 10 height 10
click at [31, 306] on div at bounding box center [31, 307] width 10 height 10
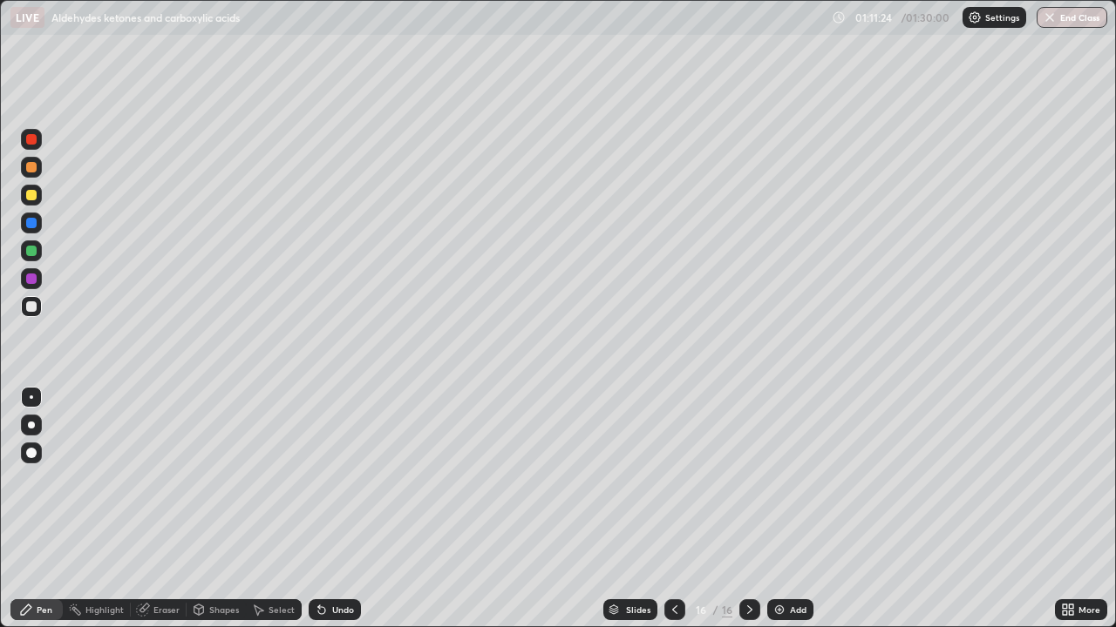
click at [26, 254] on div at bounding box center [31, 251] width 10 height 10
click at [26, 306] on div at bounding box center [31, 307] width 10 height 10
click at [790, 509] on div "Add" at bounding box center [798, 610] width 17 height 9
click at [31, 280] on div at bounding box center [31, 279] width 10 height 10
click at [28, 143] on div at bounding box center [31, 139] width 10 height 10
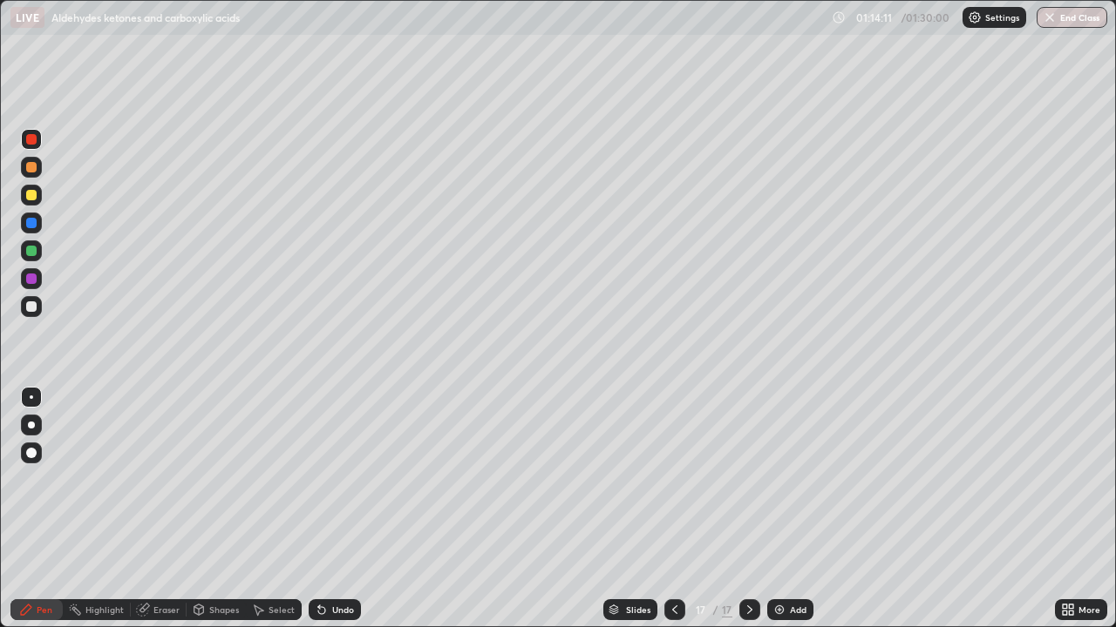
click at [29, 281] on div at bounding box center [31, 279] width 10 height 10
click at [674, 509] on icon at bounding box center [675, 610] width 14 height 14
click at [27, 165] on div at bounding box center [31, 167] width 10 height 10
click at [745, 509] on icon at bounding box center [750, 610] width 14 height 14
click at [670, 509] on icon at bounding box center [675, 610] width 14 height 14
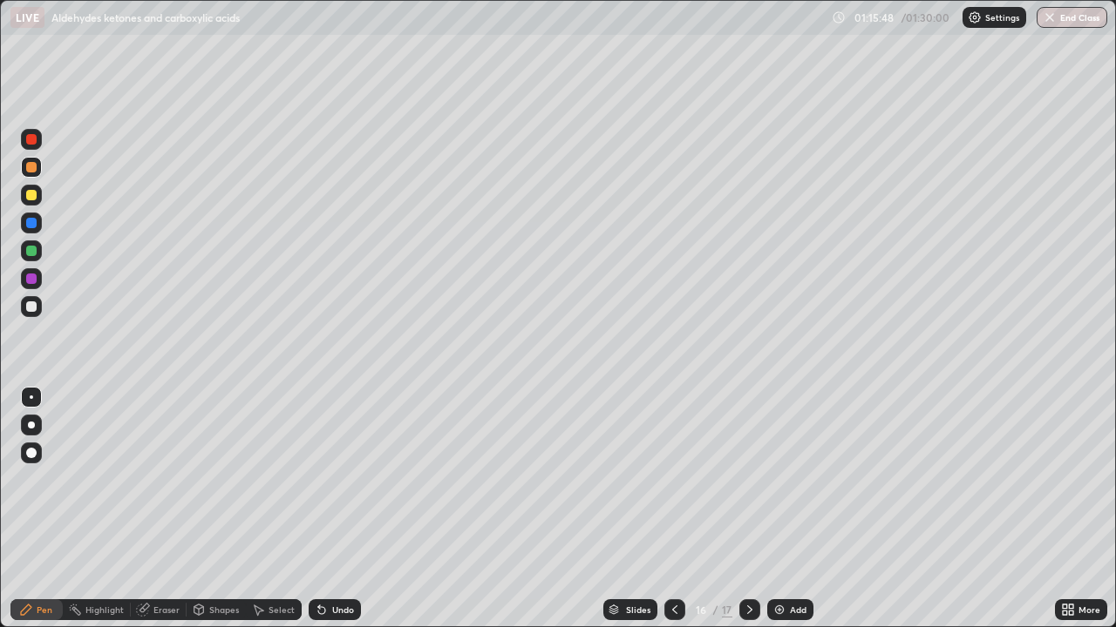
click at [671, 509] on icon at bounding box center [675, 610] width 14 height 14
click at [673, 509] on icon at bounding box center [675, 610] width 14 height 14
click at [748, 509] on icon at bounding box center [750, 610] width 14 height 14
click at [749, 509] on icon at bounding box center [750, 610] width 14 height 14
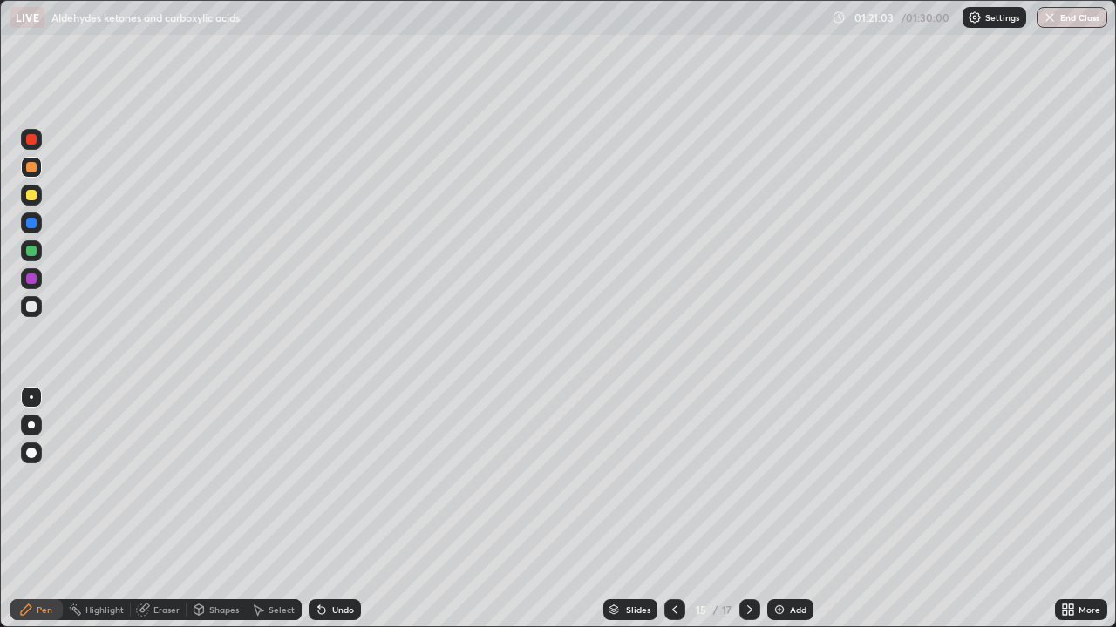
click at [739, 509] on div at bounding box center [749, 610] width 21 height 21
click at [744, 509] on icon at bounding box center [750, 610] width 14 height 14
click at [1080, 17] on button "End Class" at bounding box center [1071, 17] width 71 height 21
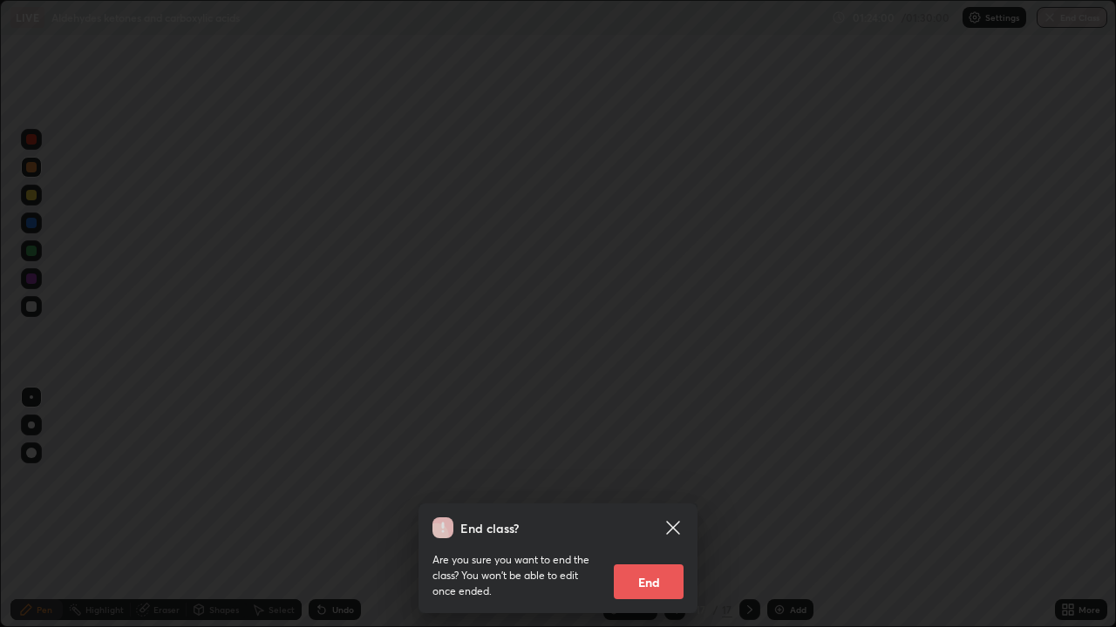
click at [654, 509] on button "End" at bounding box center [649, 582] width 70 height 35
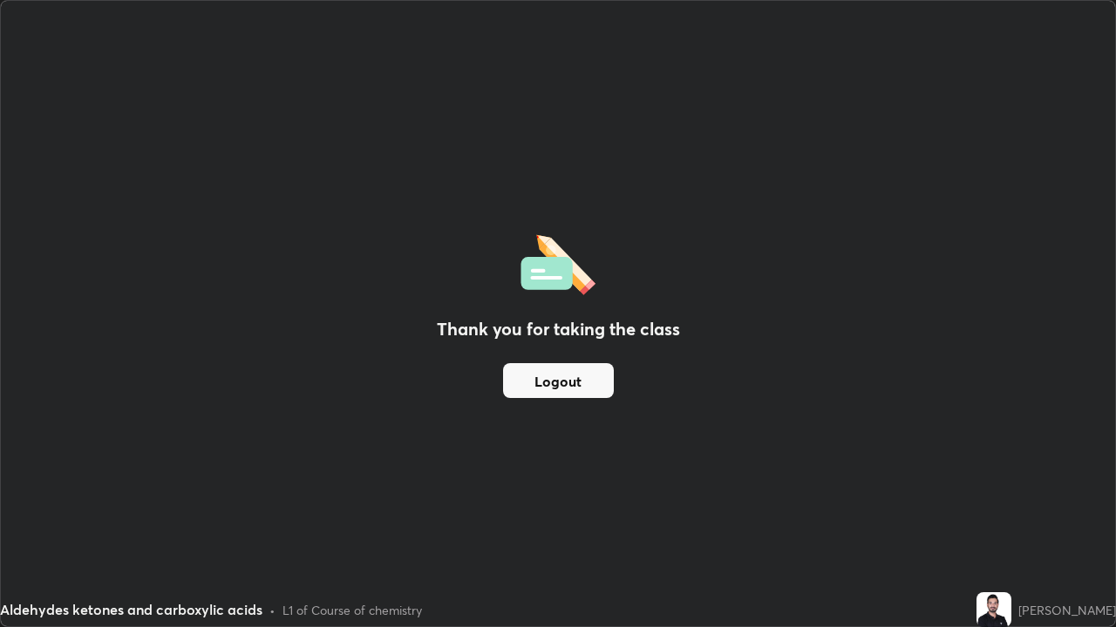
click at [573, 382] on button "Logout" at bounding box center [558, 380] width 111 height 35
